Goal: Information Seeking & Learning: Learn about a topic

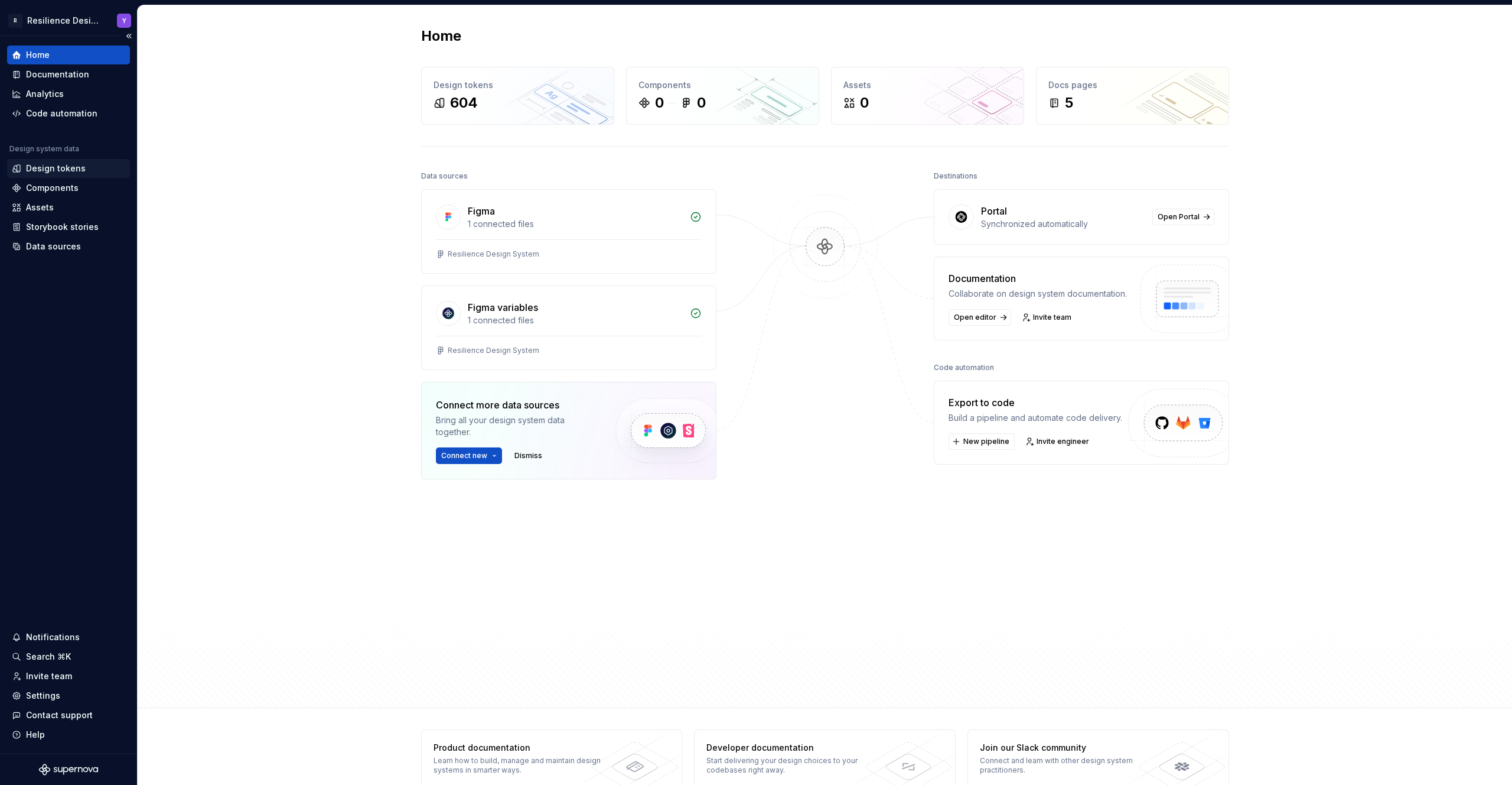
click at [62, 168] on div "Design tokens" at bounding box center [56, 168] width 59 height 12
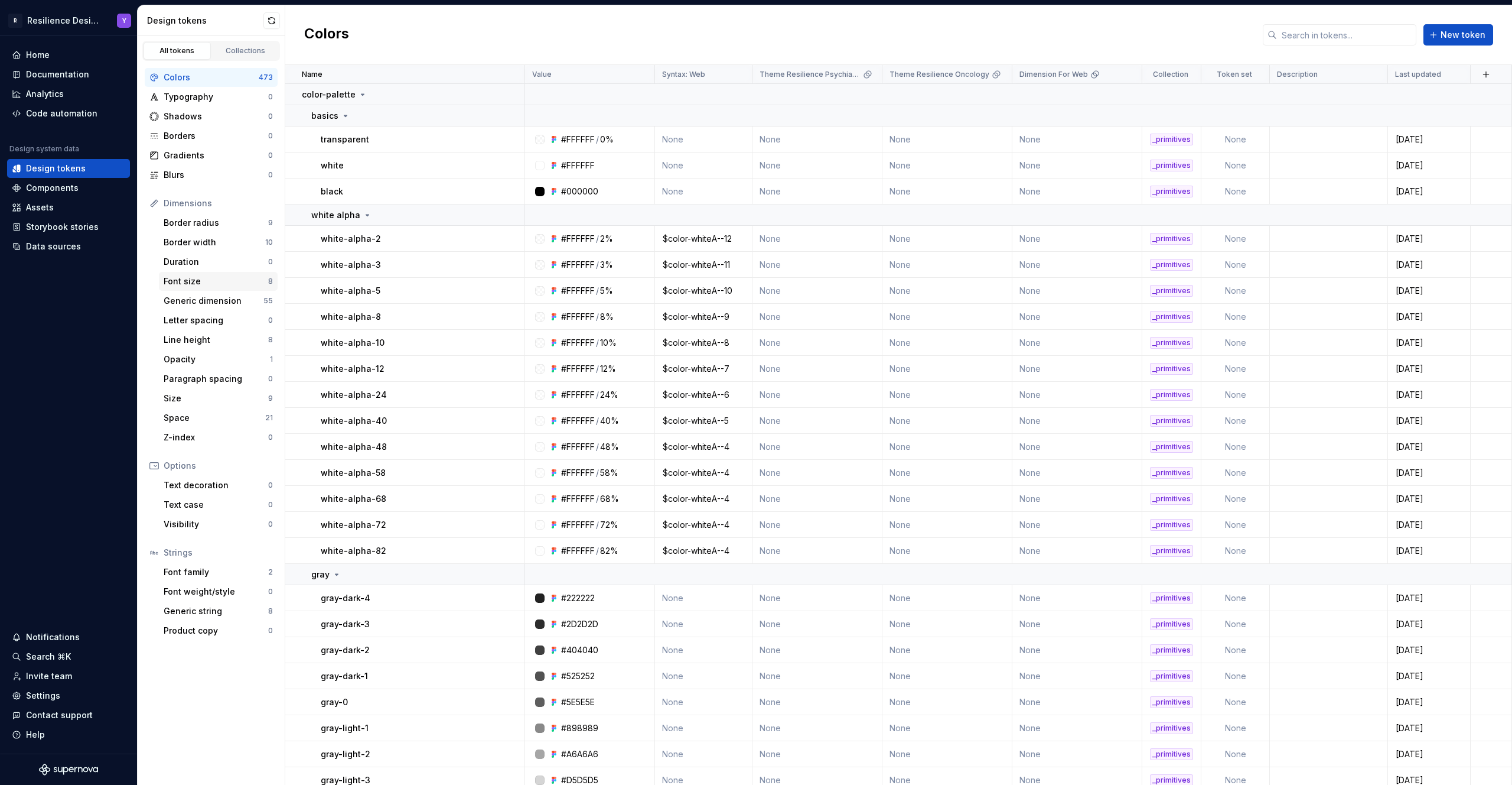
click at [199, 286] on div "Font size" at bounding box center [216, 281] width 105 height 12
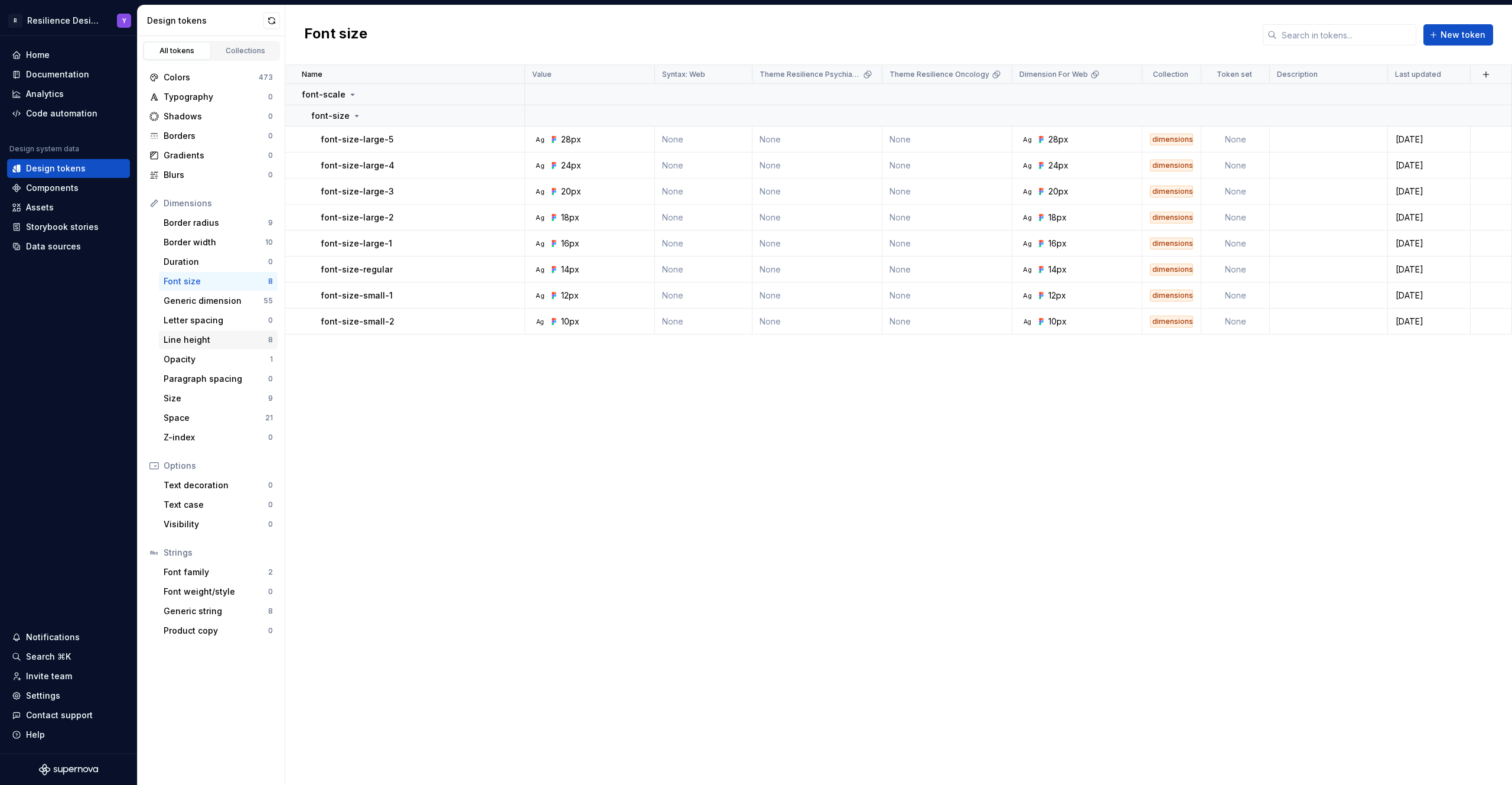
click at [208, 336] on div "Line height" at bounding box center [216, 340] width 105 height 12
click at [195, 364] on div "Opacity" at bounding box center [216, 360] width 106 height 12
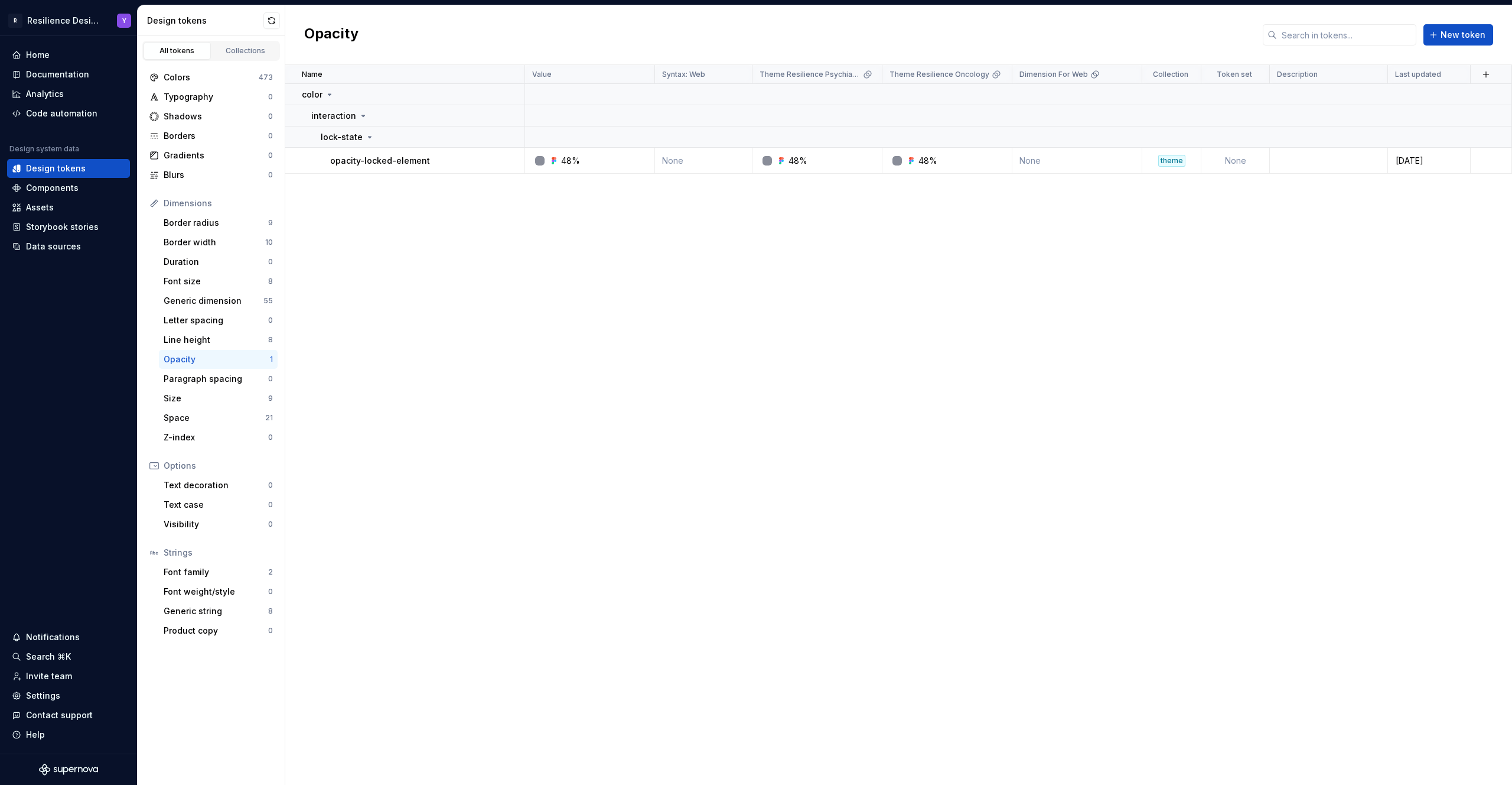
click at [198, 350] on div "Opacity 1" at bounding box center [218, 360] width 119 height 19
click at [200, 341] on div "Line height" at bounding box center [216, 340] width 105 height 12
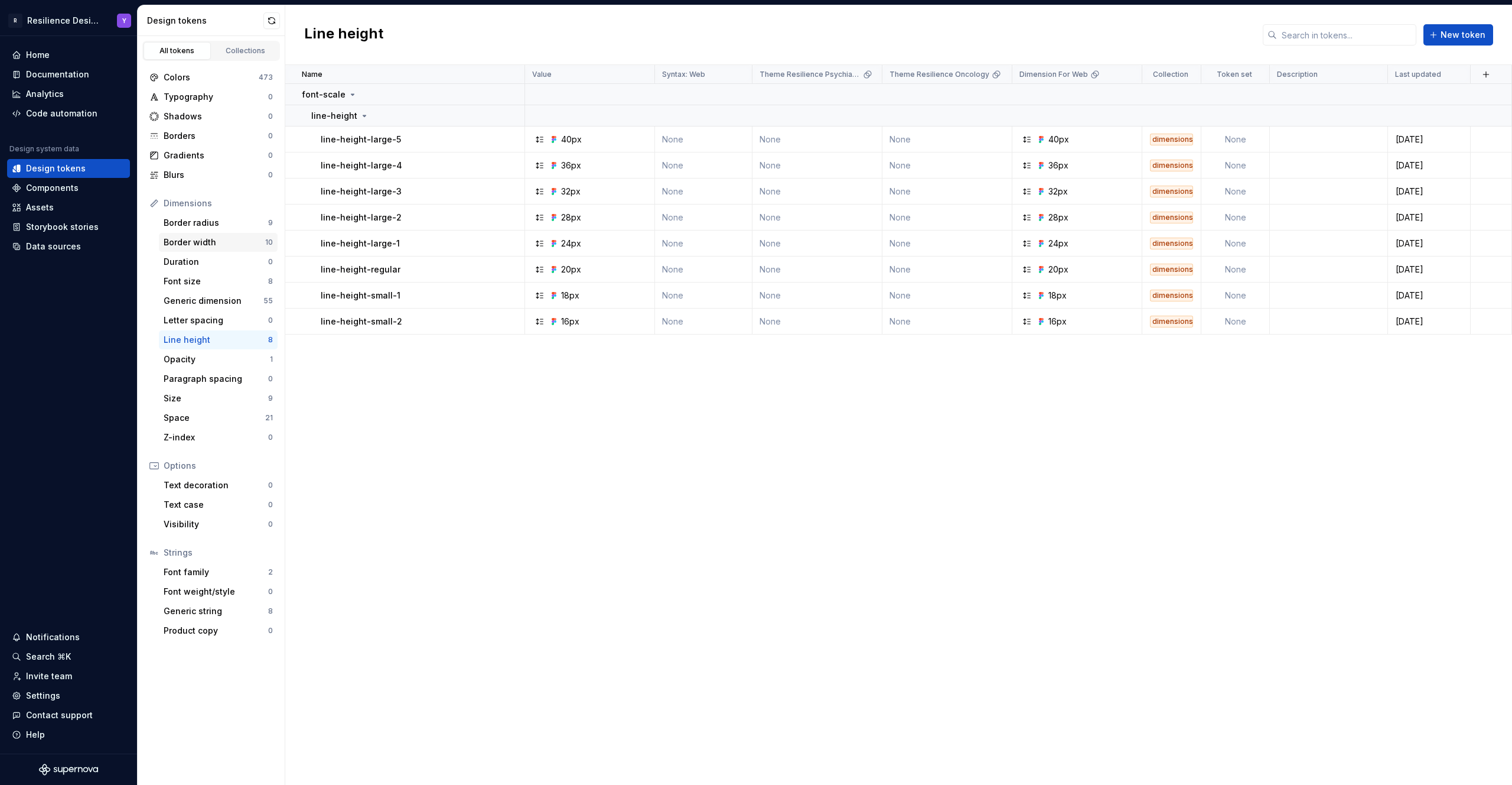
click at [203, 241] on div "Border width" at bounding box center [214, 242] width 102 height 12
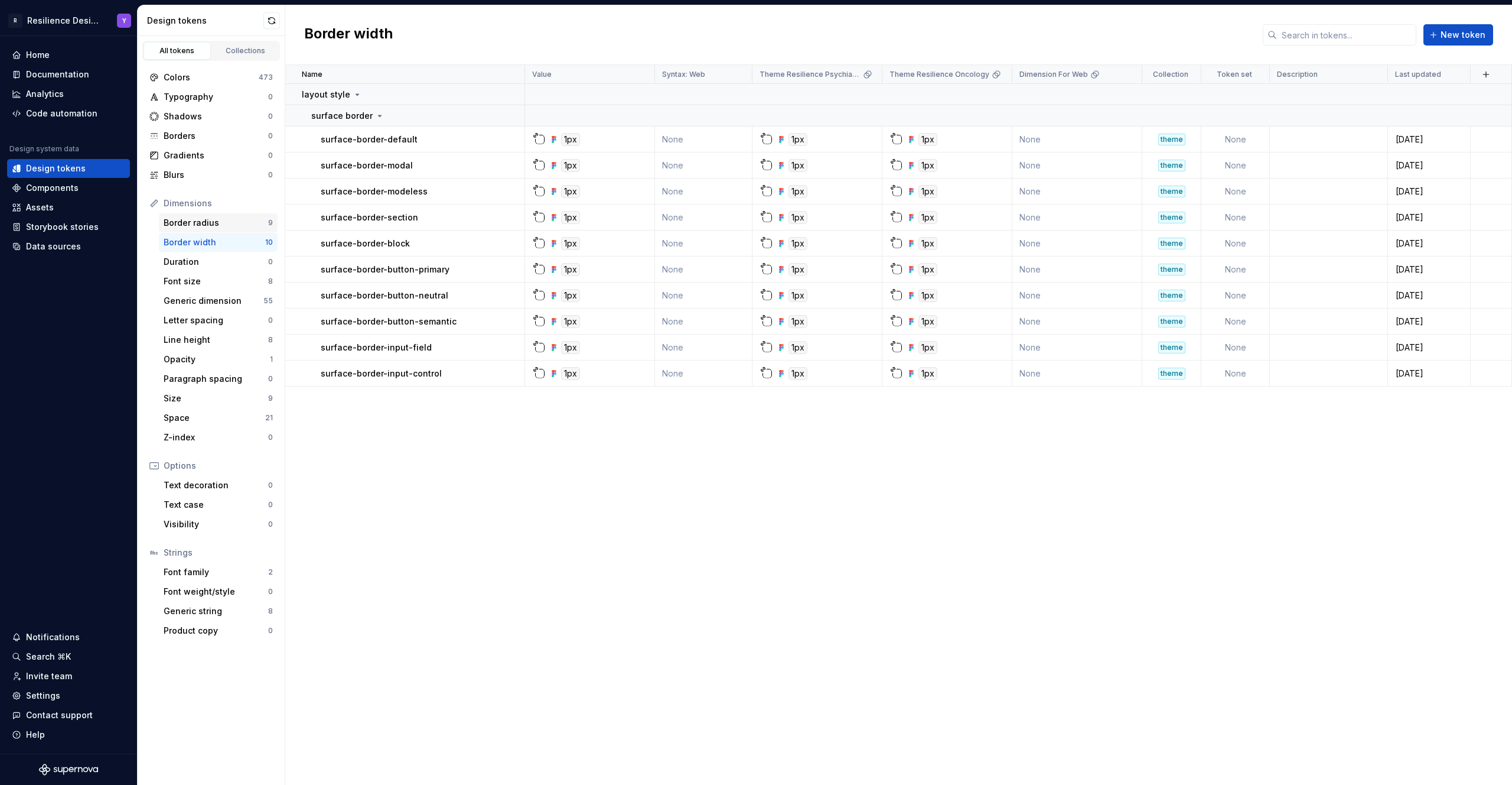
click at [208, 231] on div "Border radius 9" at bounding box center [218, 223] width 119 height 19
click at [215, 267] on div "Duration 0" at bounding box center [218, 262] width 119 height 19
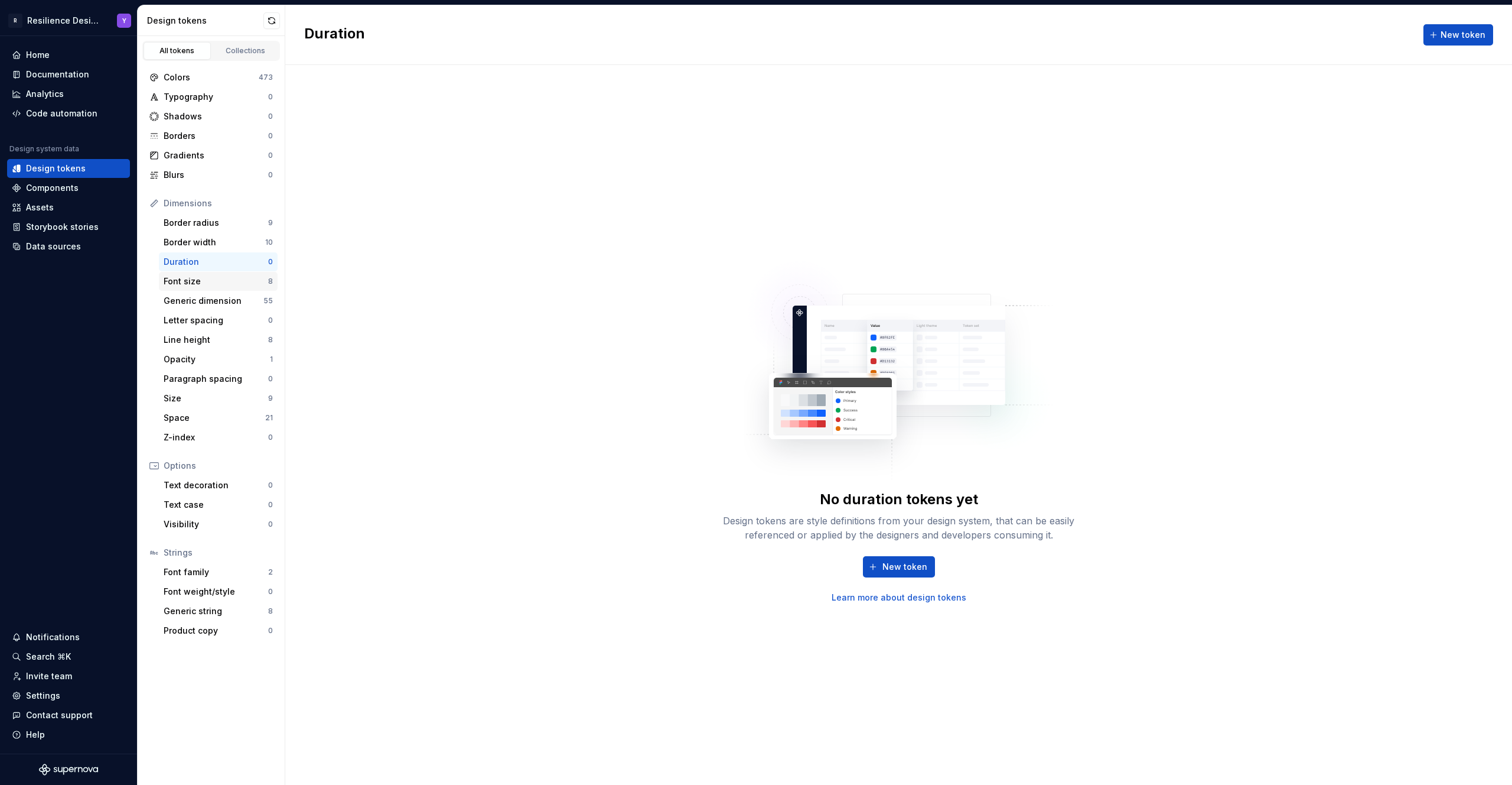
click at [218, 280] on div "Font size" at bounding box center [216, 281] width 105 height 12
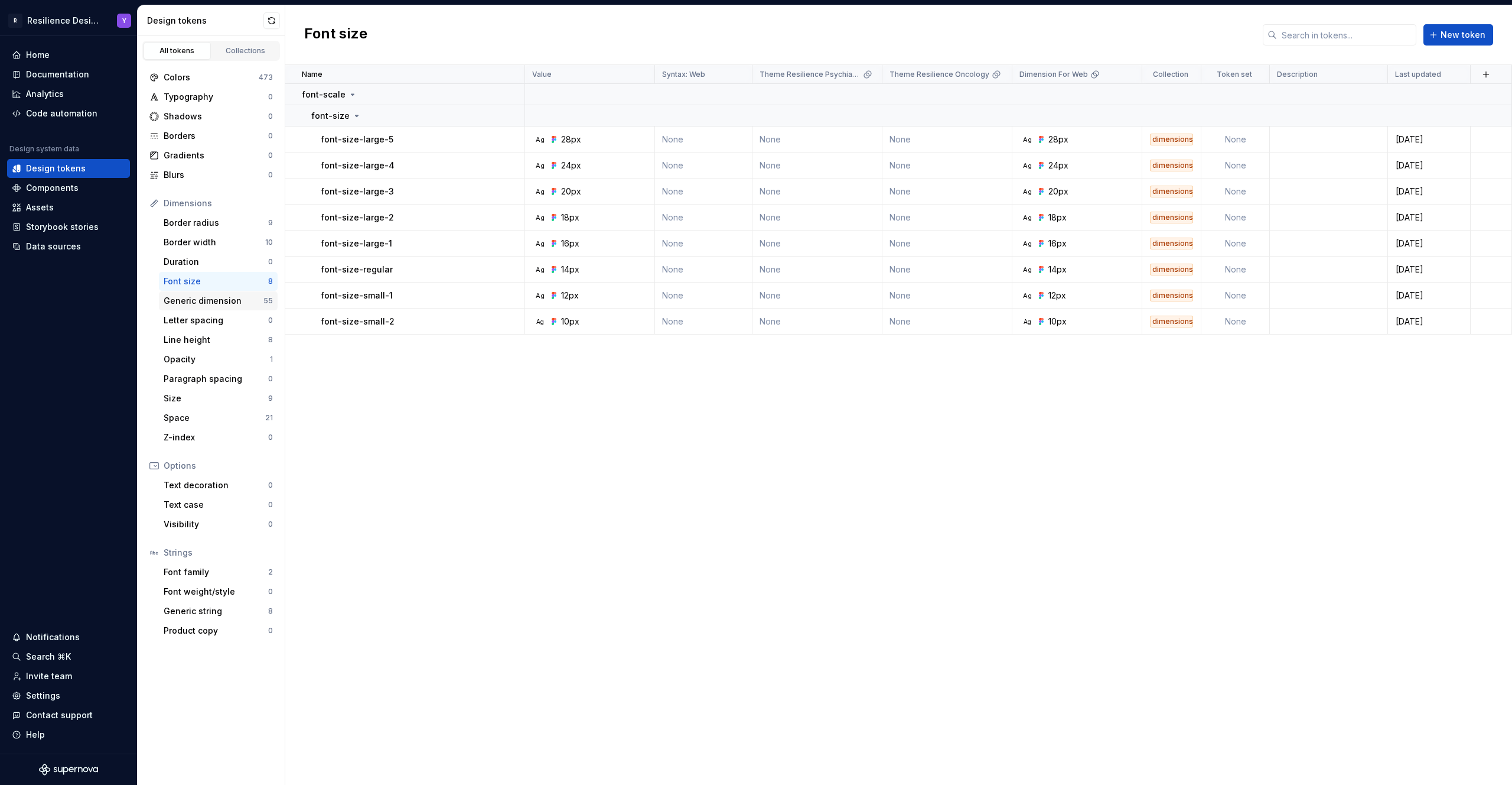
click at [226, 310] on div "Generic dimension 55" at bounding box center [218, 301] width 119 height 19
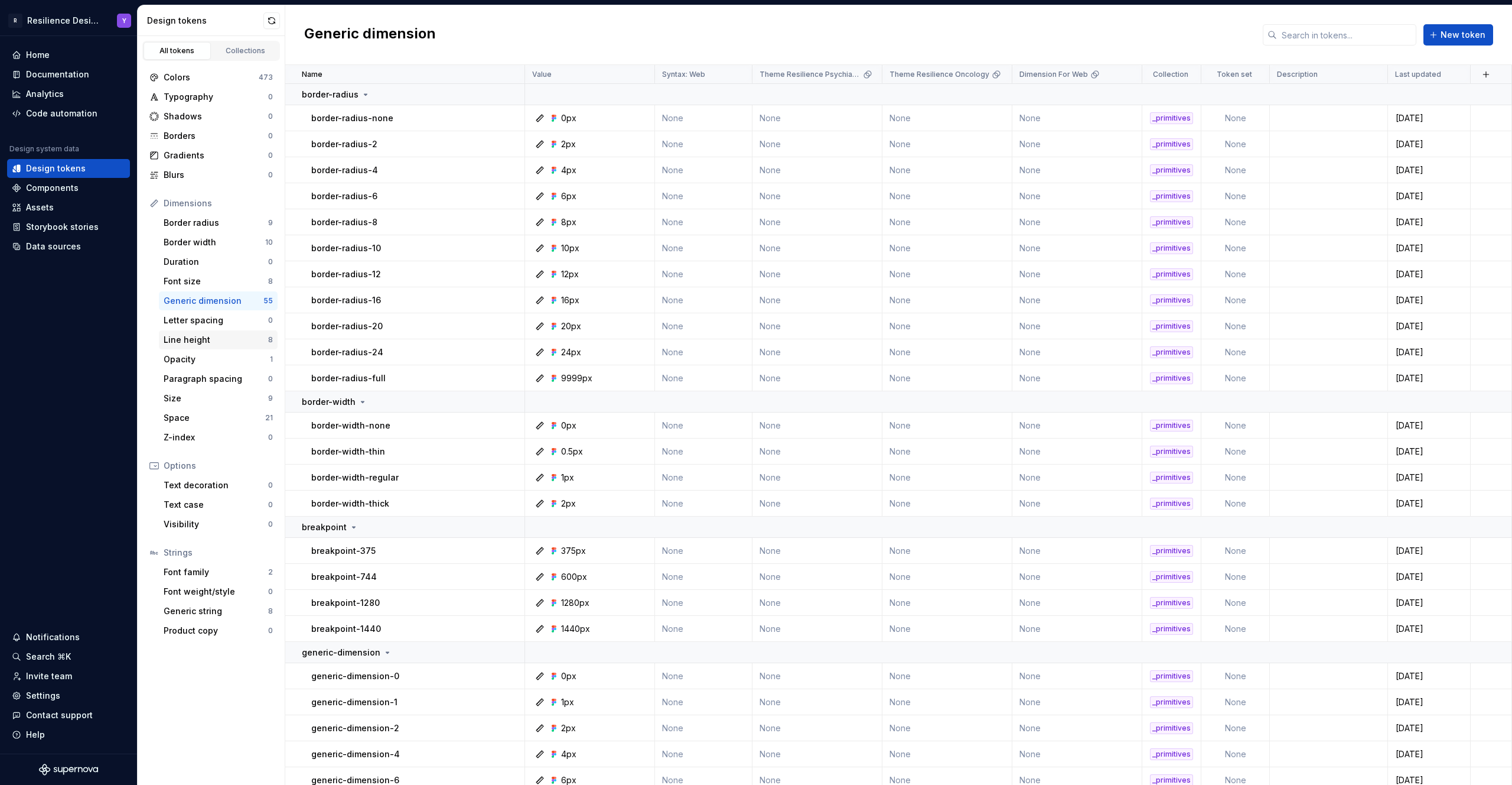
click at [224, 342] on div "Line height" at bounding box center [216, 340] width 105 height 12
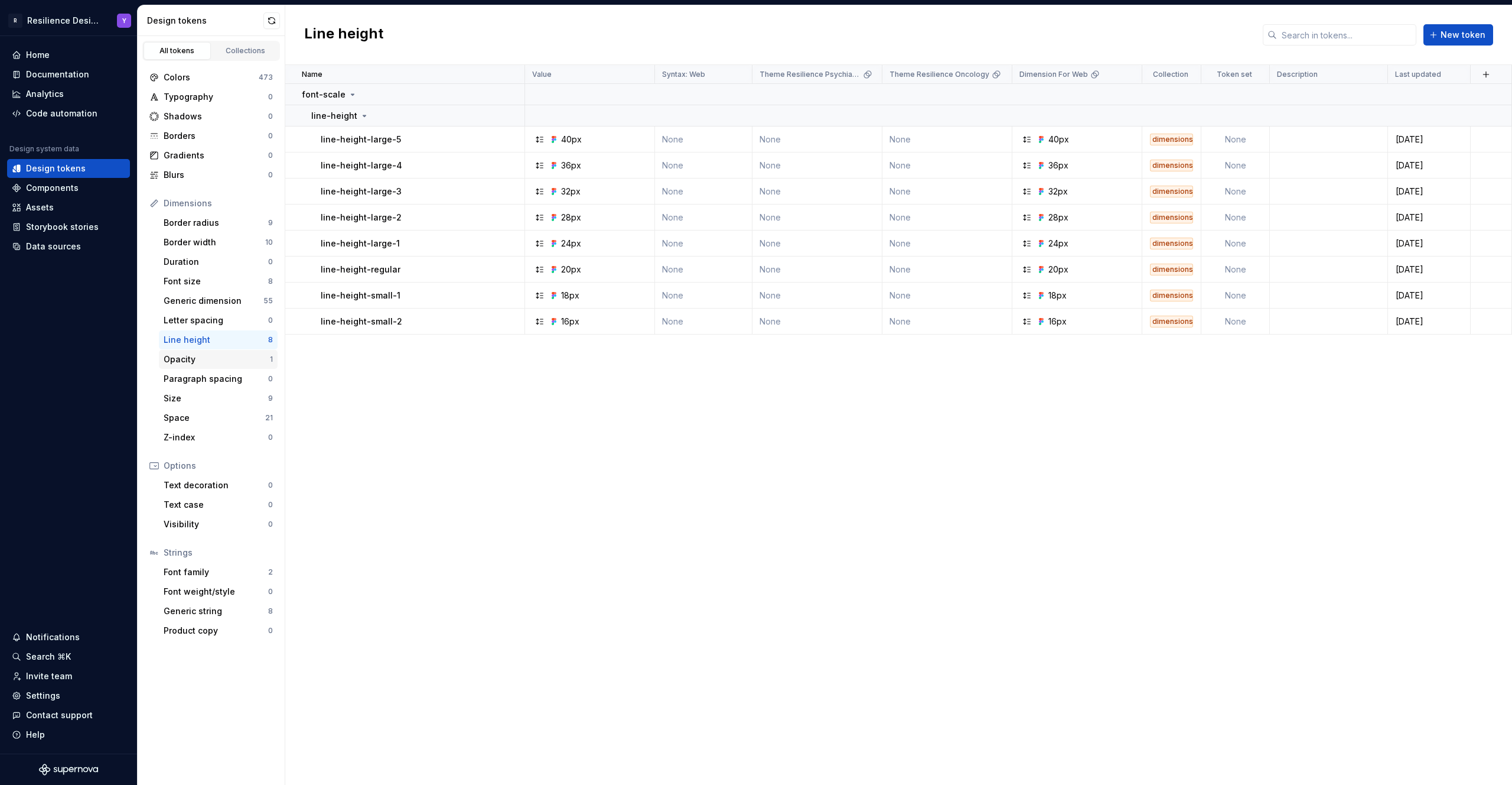
click at [224, 357] on div "Opacity" at bounding box center [216, 360] width 106 height 12
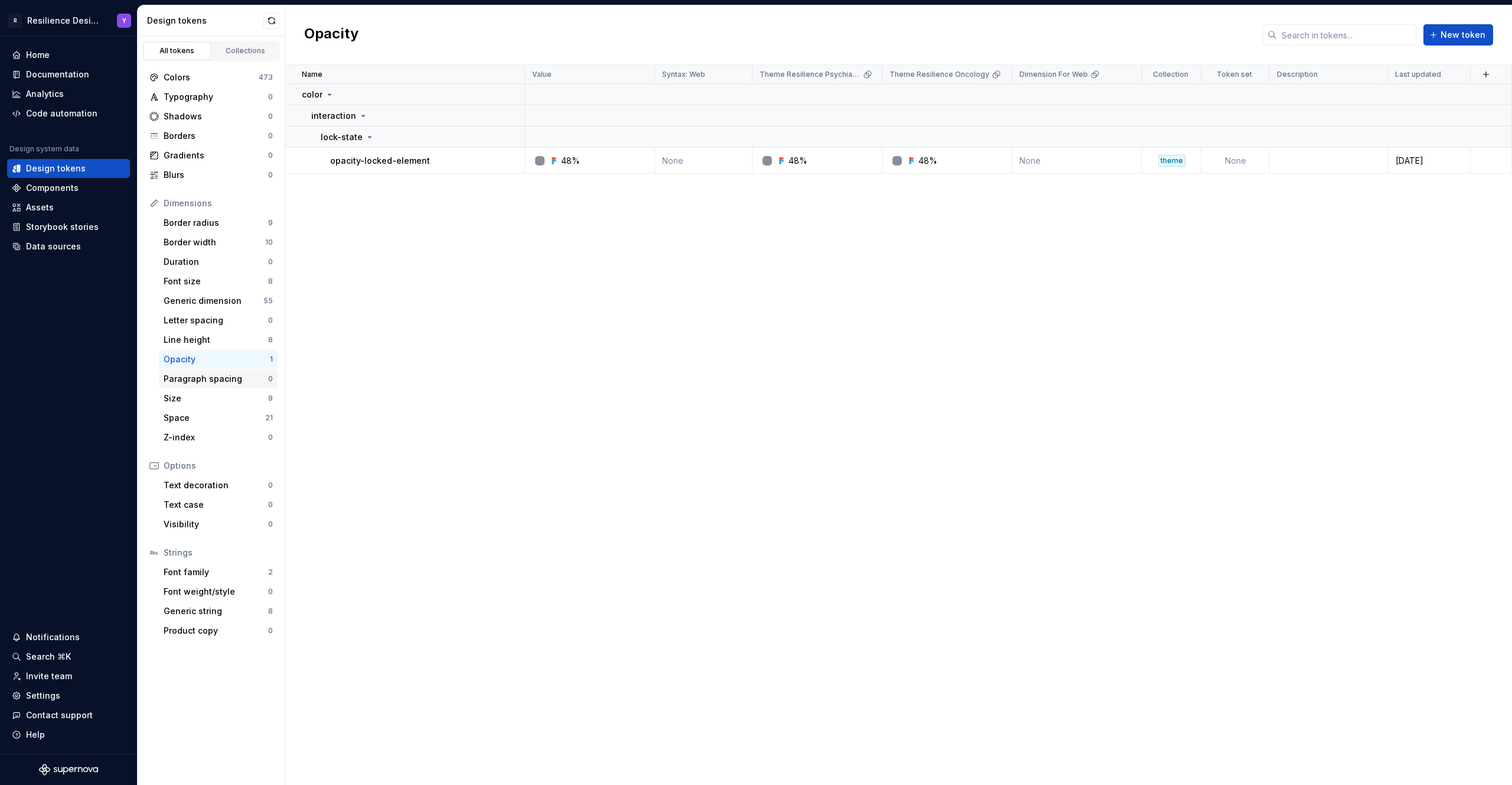
click at [224, 371] on div "Paragraph spacing 0" at bounding box center [218, 379] width 119 height 19
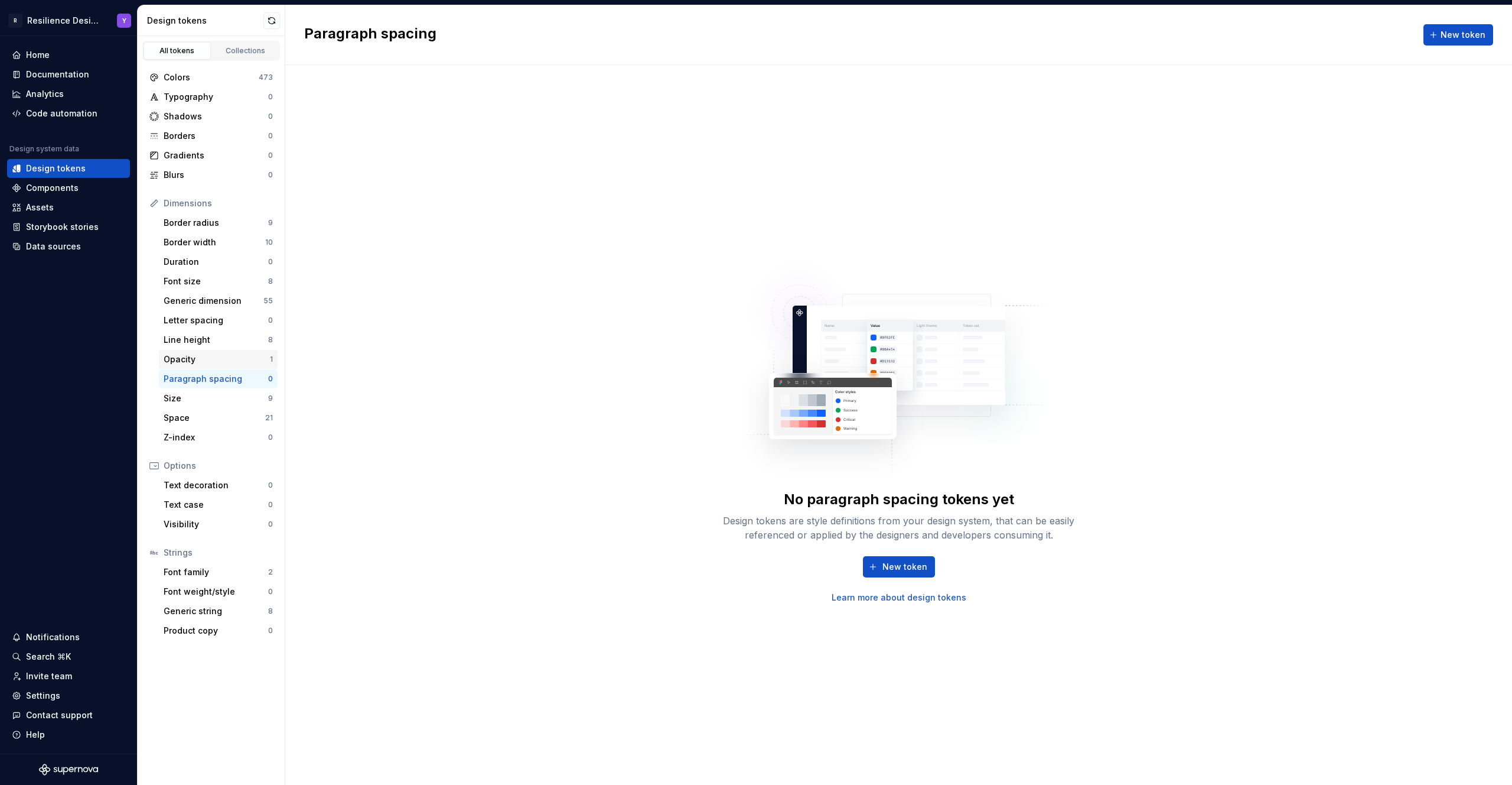
click at [222, 354] on div "Opacity" at bounding box center [216, 360] width 106 height 12
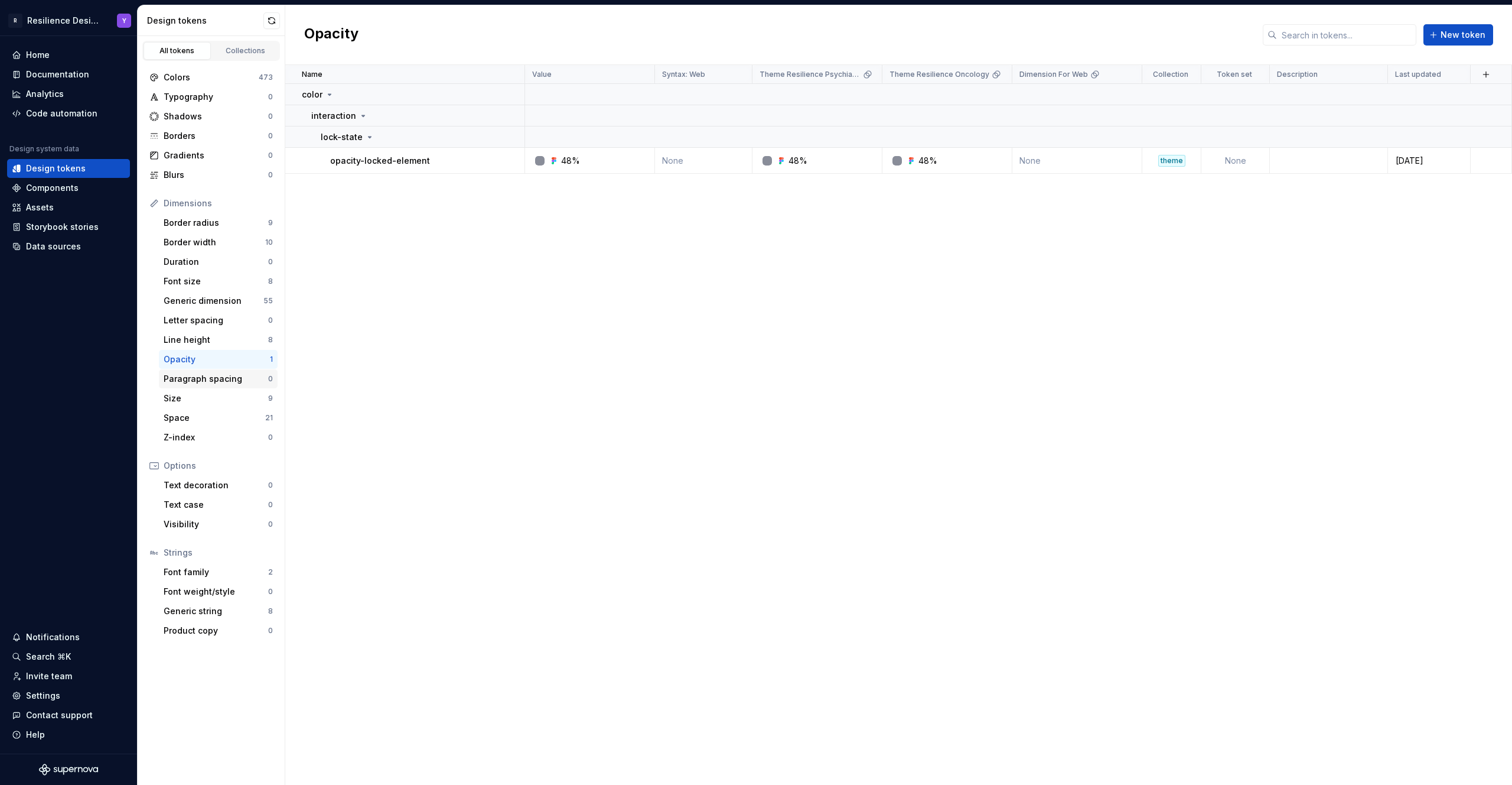
click at [224, 380] on div "Paragraph spacing" at bounding box center [216, 379] width 105 height 12
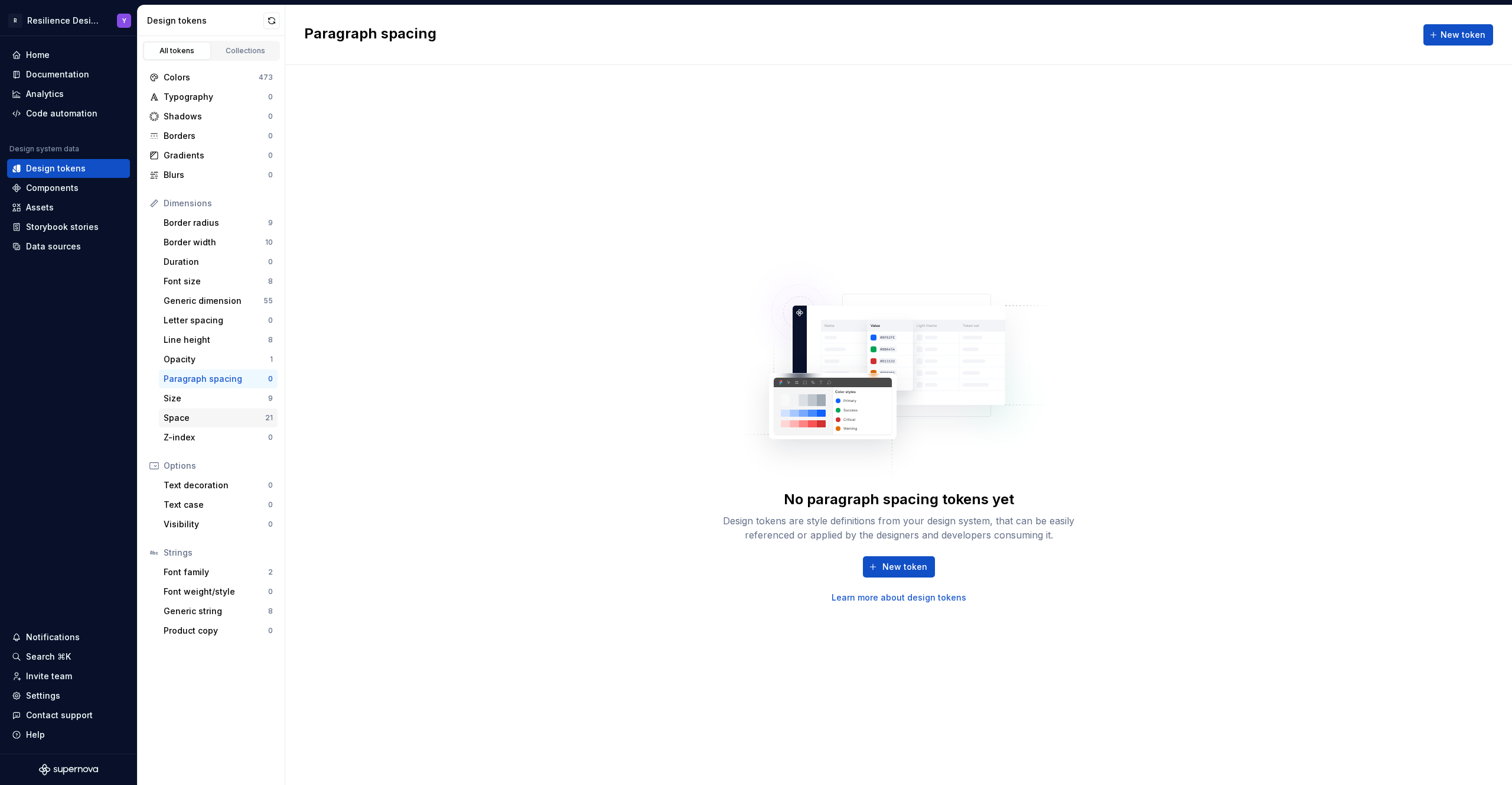
click at [223, 409] on div "Space 21" at bounding box center [218, 418] width 119 height 19
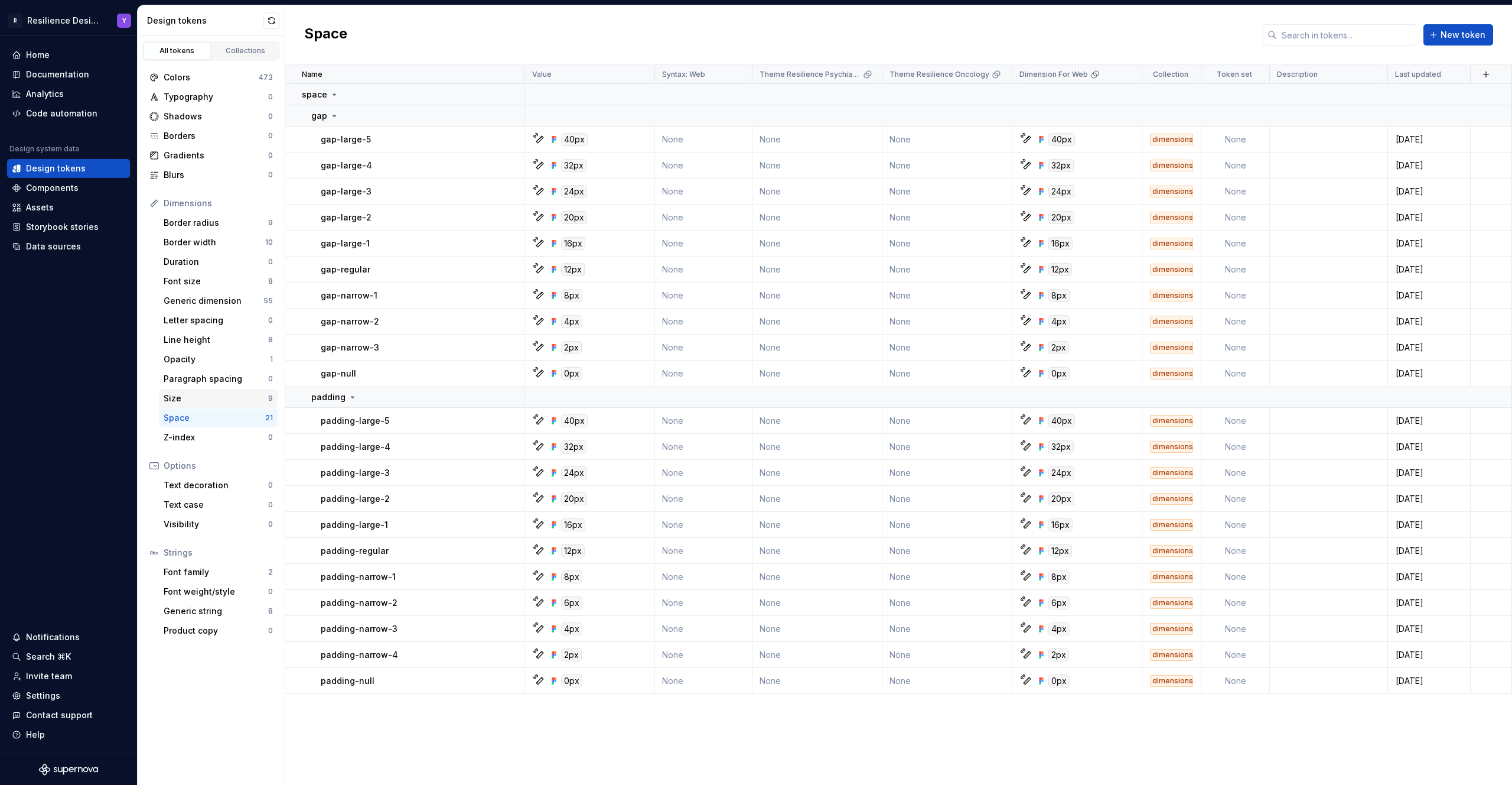
click at [220, 399] on div "Size" at bounding box center [216, 398] width 105 height 12
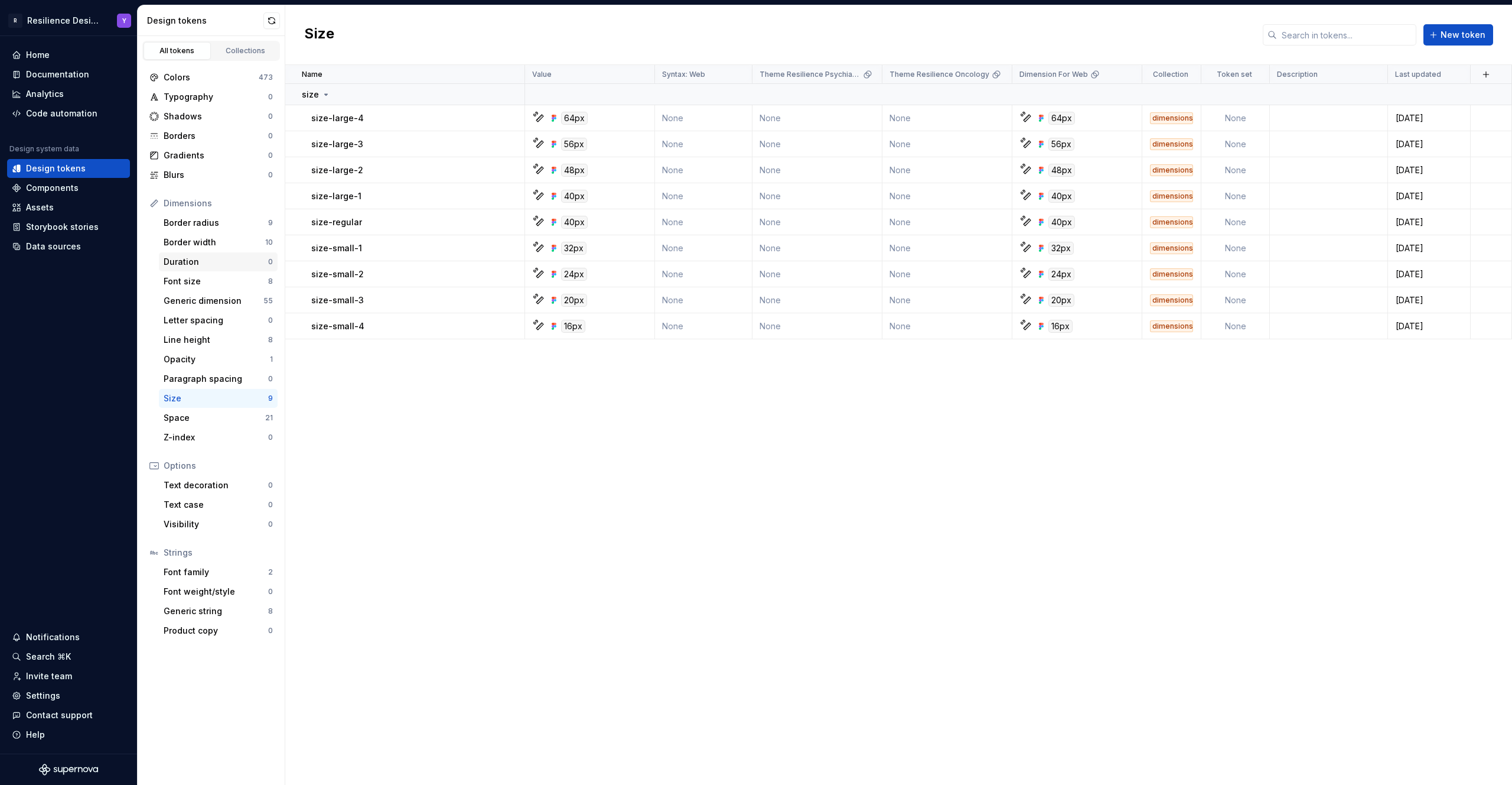
click at [208, 269] on div "Duration 0" at bounding box center [218, 262] width 119 height 19
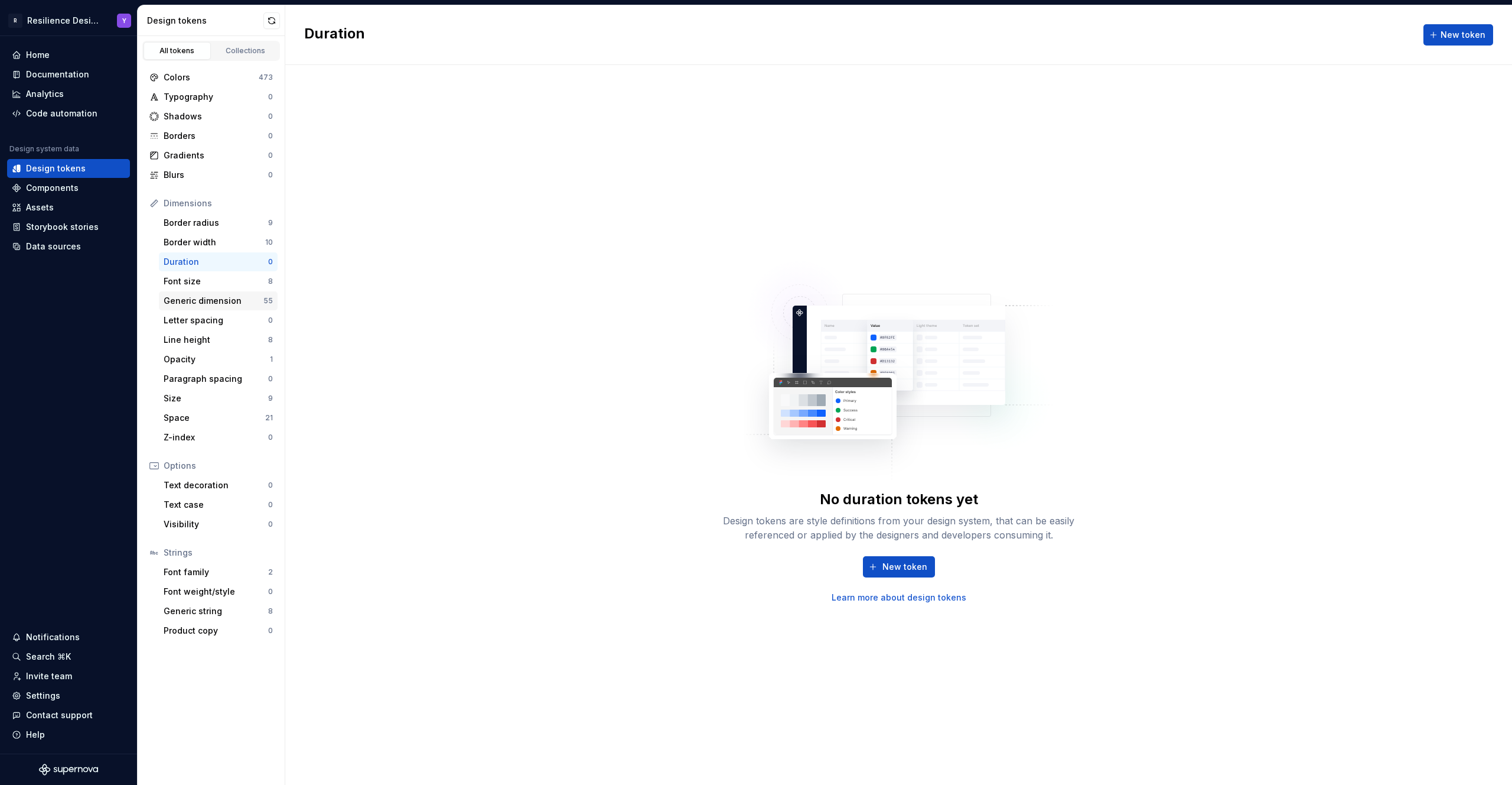
click at [220, 301] on div "Generic dimension" at bounding box center [213, 301] width 100 height 12
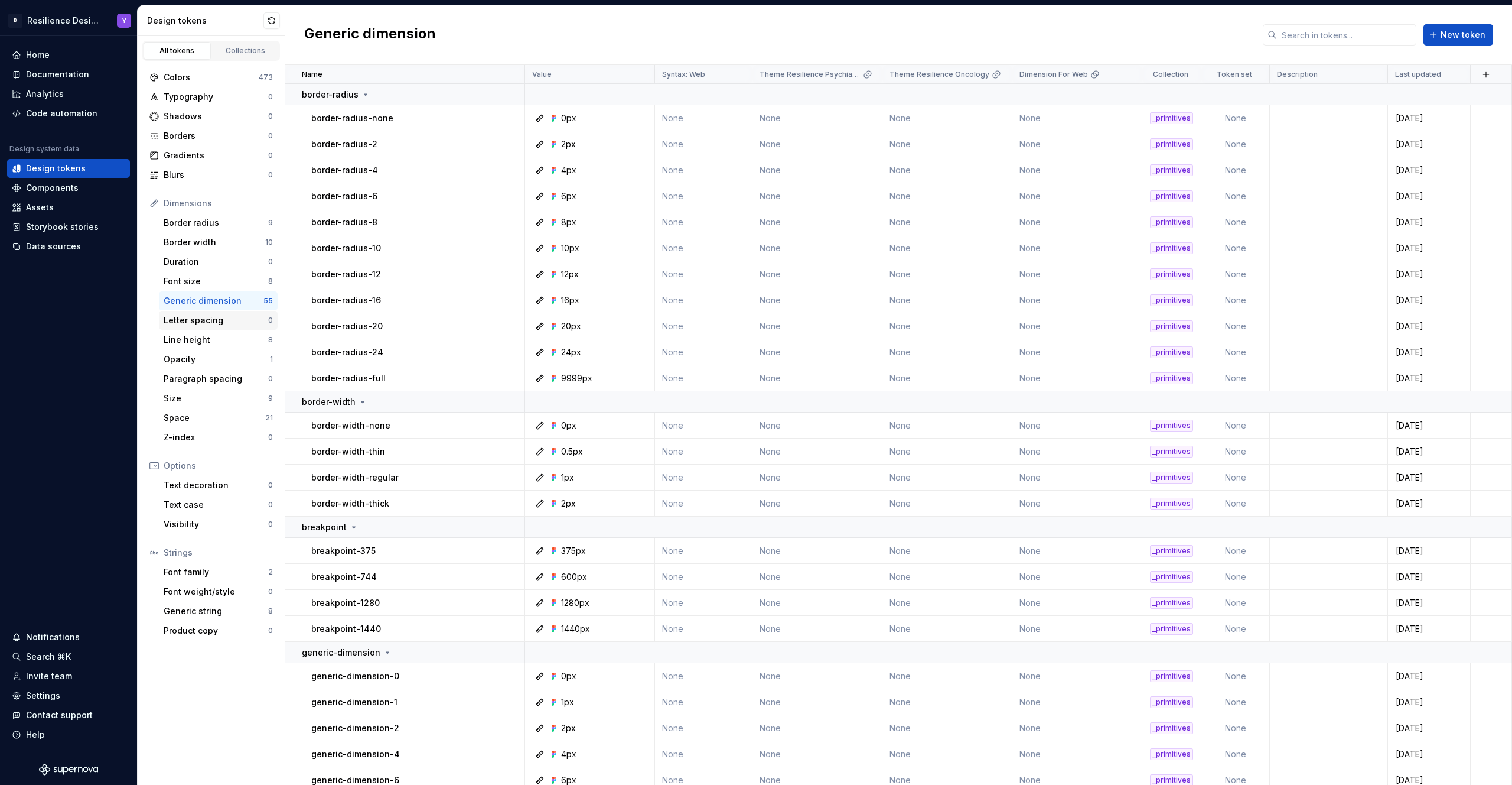
click at [222, 316] on div "Letter spacing" at bounding box center [216, 320] width 105 height 12
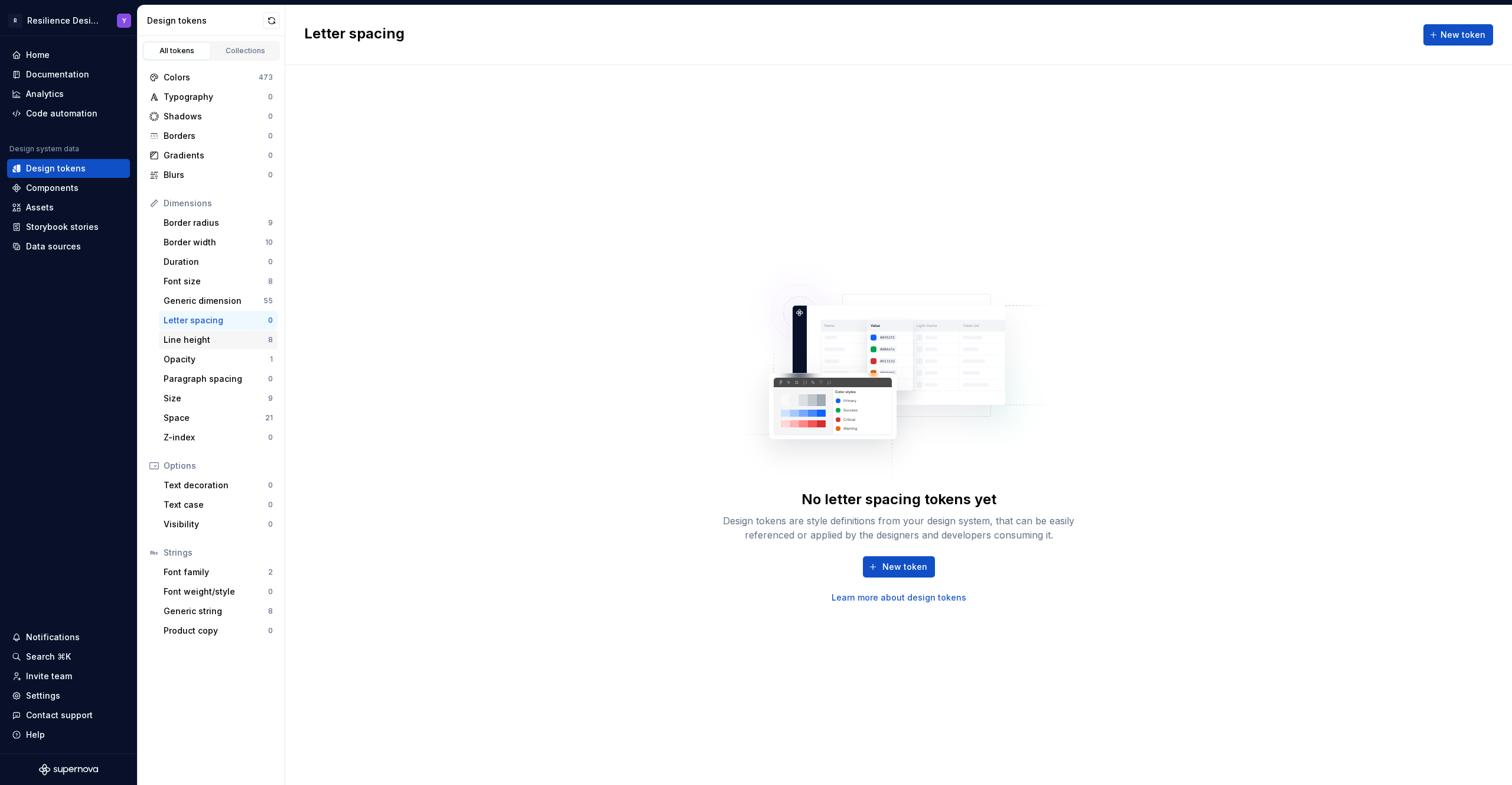
click at [220, 335] on div "Line height" at bounding box center [216, 340] width 105 height 12
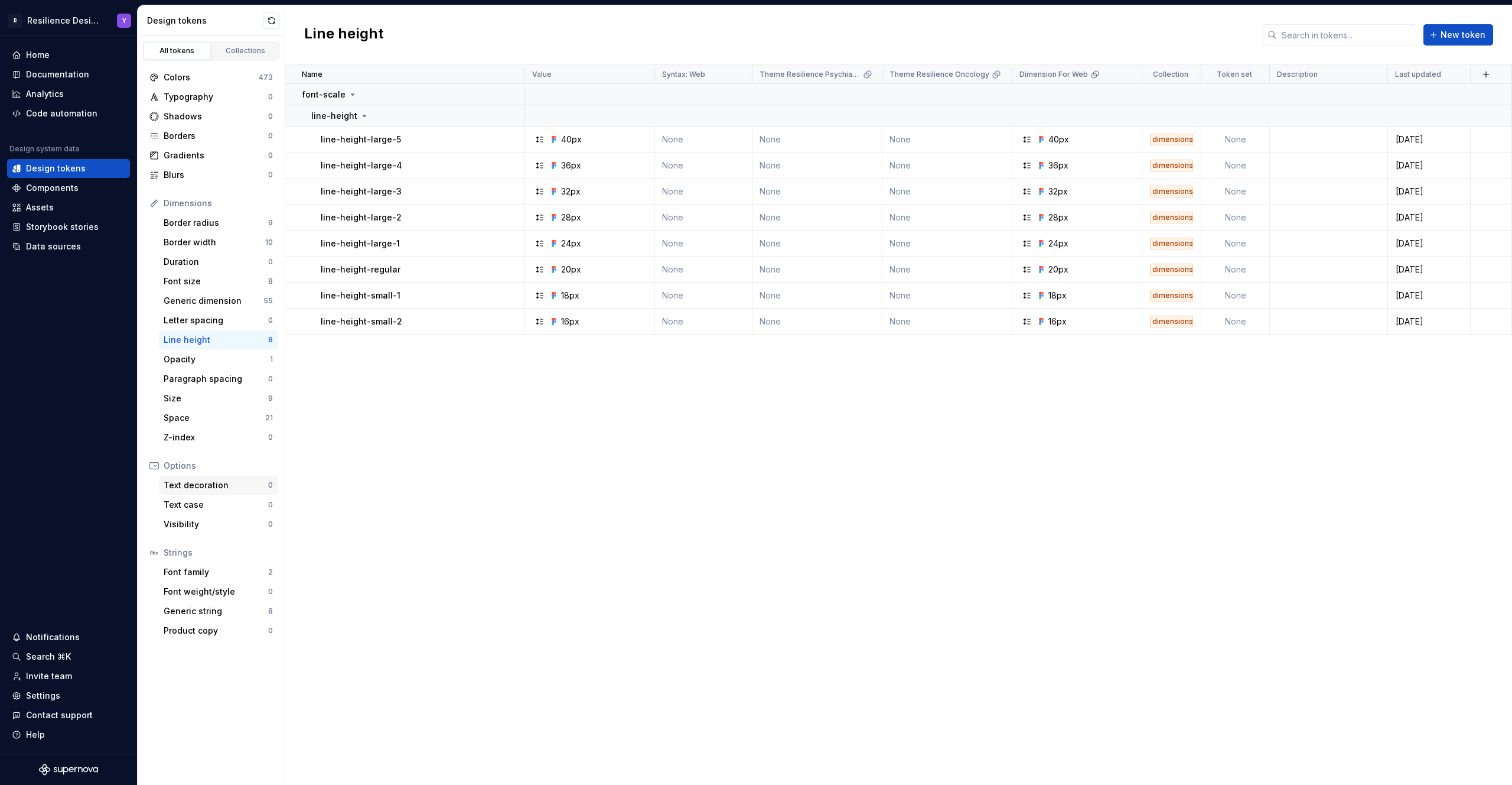
click at [227, 484] on div "Text decoration" at bounding box center [216, 485] width 105 height 12
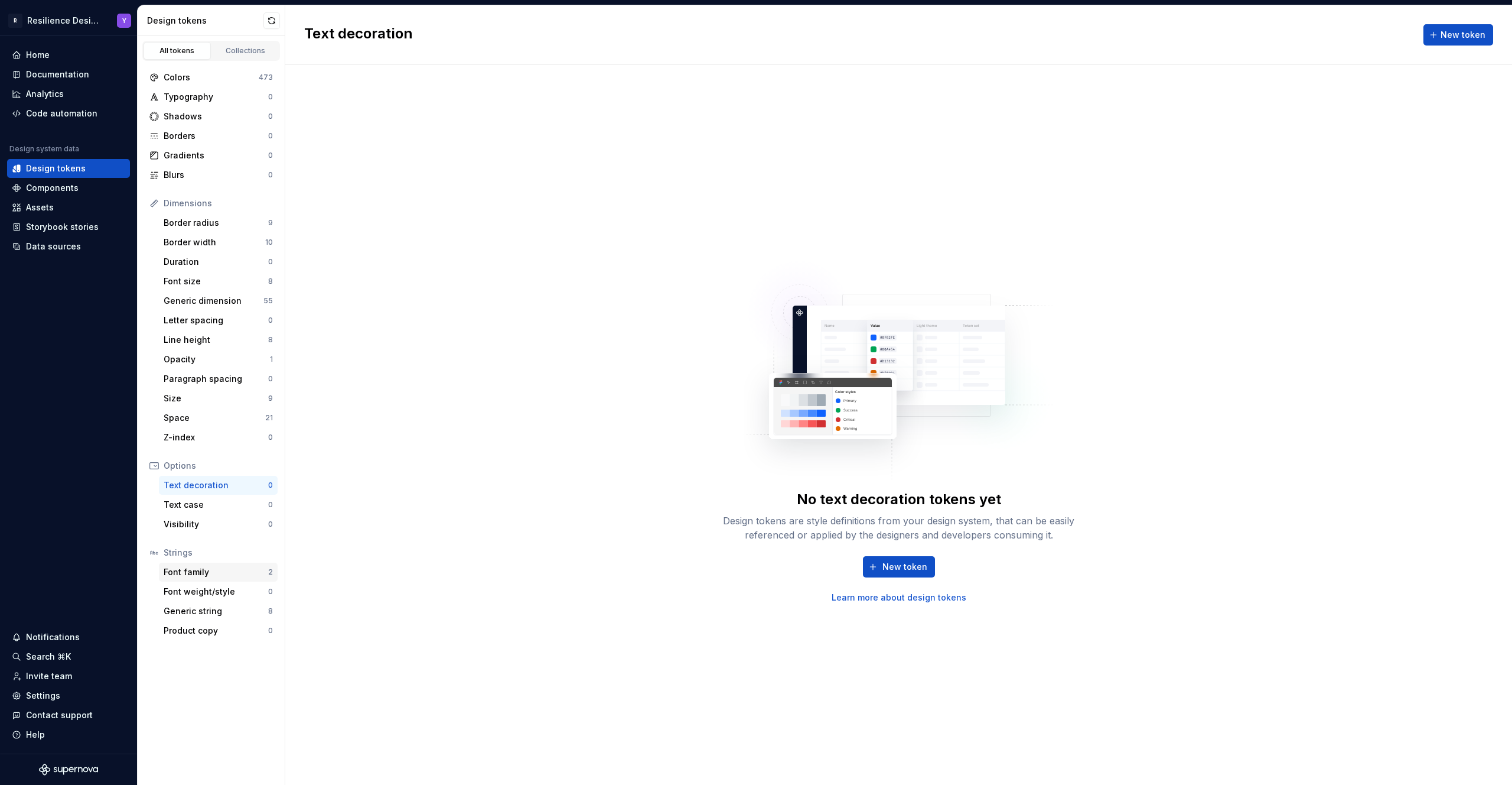
click at [223, 569] on div "Font family" at bounding box center [216, 572] width 105 height 12
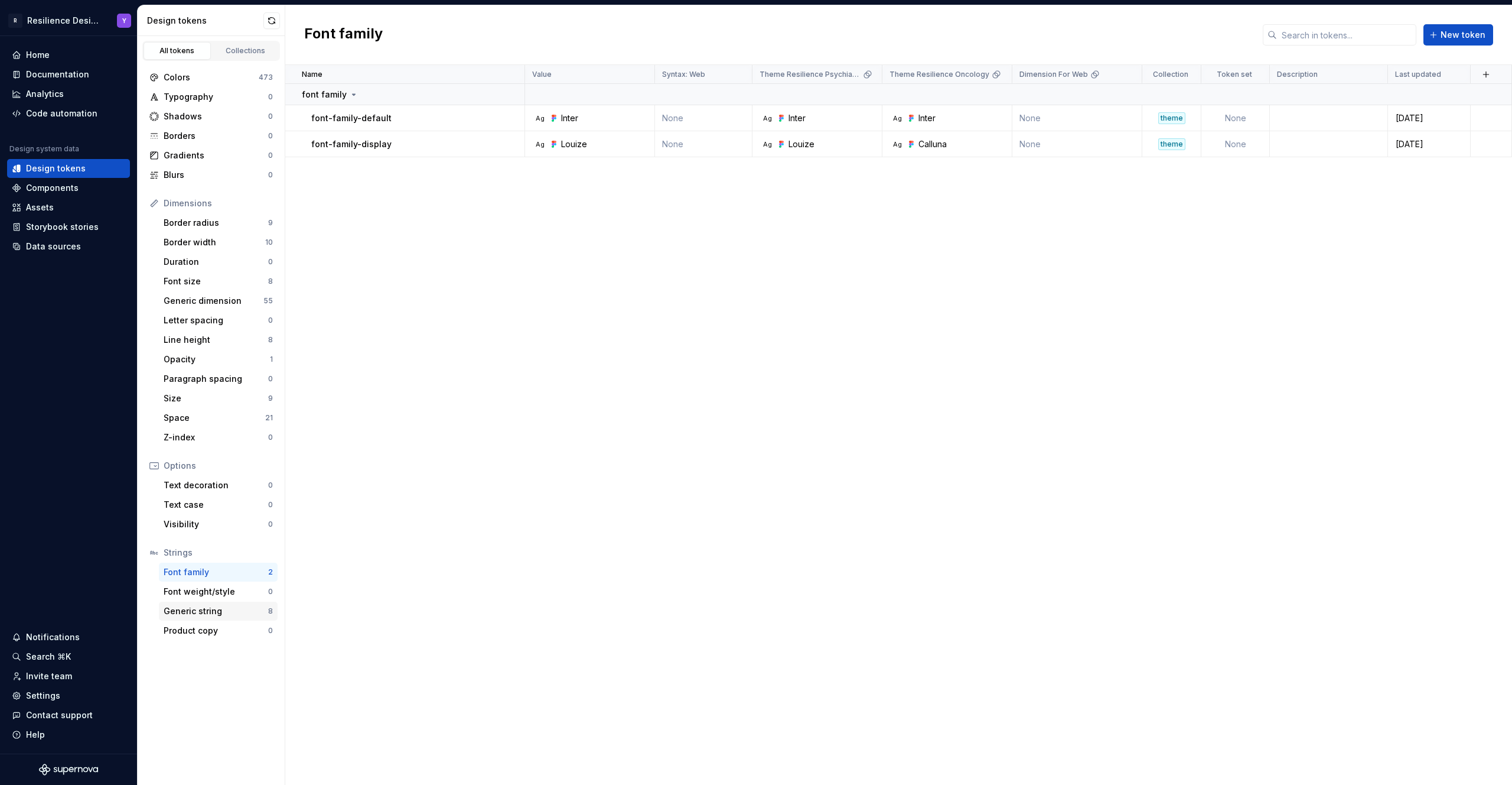
click at [226, 612] on div "Generic string" at bounding box center [216, 611] width 105 height 12
